Goal: Task Accomplishment & Management: Complete application form

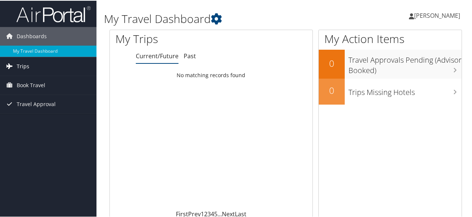
click at [20, 63] on span "Trips" at bounding box center [23, 65] width 13 height 19
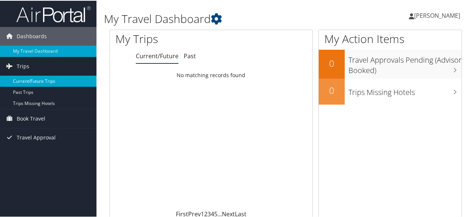
click at [35, 81] on link "Current/Future Trips" at bounding box center [48, 80] width 96 height 11
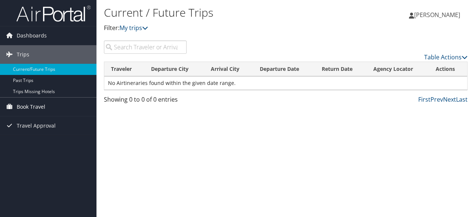
click at [37, 105] on span "Book Travel" at bounding box center [31, 107] width 29 height 19
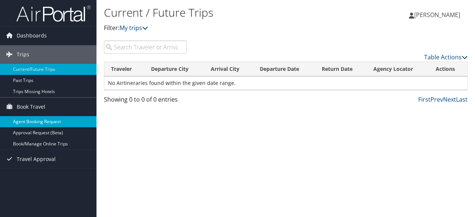
click at [45, 122] on link "Agent Booking Request" at bounding box center [48, 121] width 96 height 11
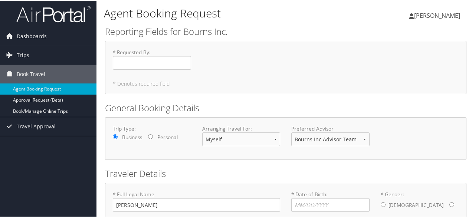
scroll to position [37, 0]
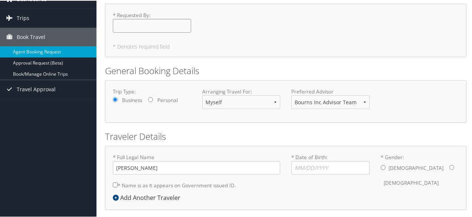
click at [151, 27] on input "* Requested By : Required" at bounding box center [152, 25] width 78 height 14
click at [283, 46] on h5 "* Denotes required field" at bounding box center [286, 45] width 346 height 5
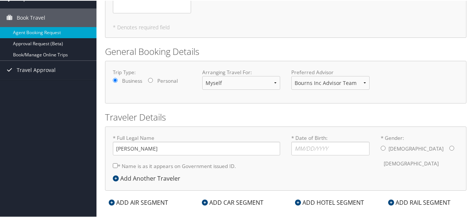
scroll to position [67, 0]
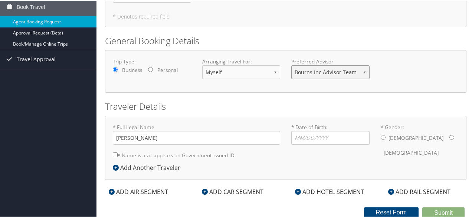
click at [366, 72] on select "Bourns Inc Advisor Team Corporate Advisor Team" at bounding box center [330, 72] width 78 height 14
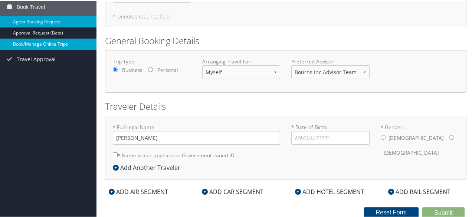
click at [36, 43] on link "Book/Manage Online Trips" at bounding box center [48, 43] width 96 height 11
